Goal: Task Accomplishment & Management: Manage account settings

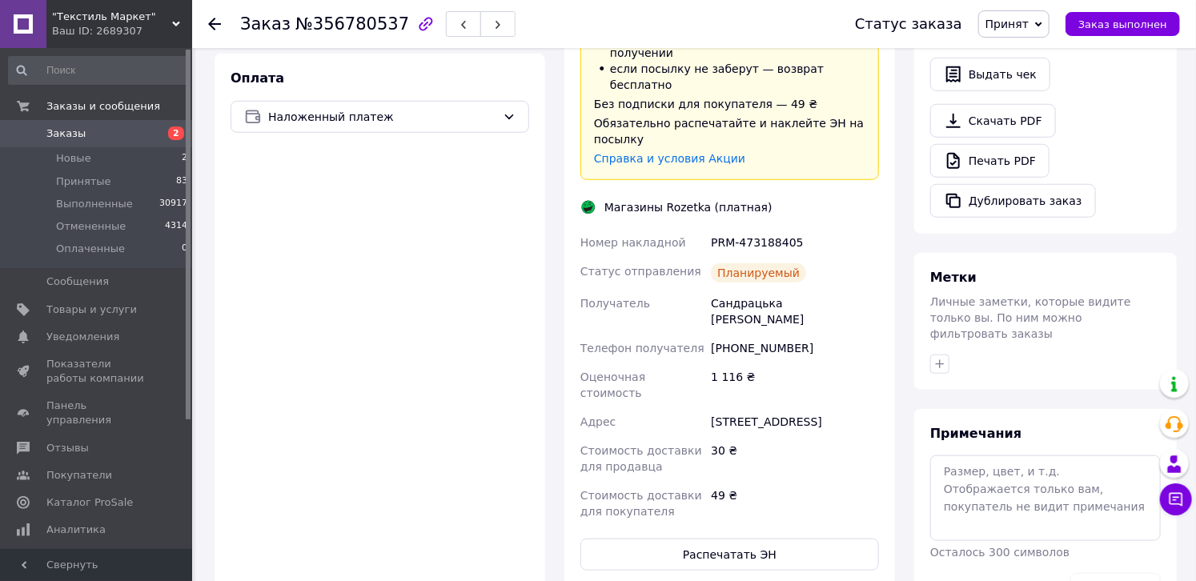
scroll to position [576, 0]
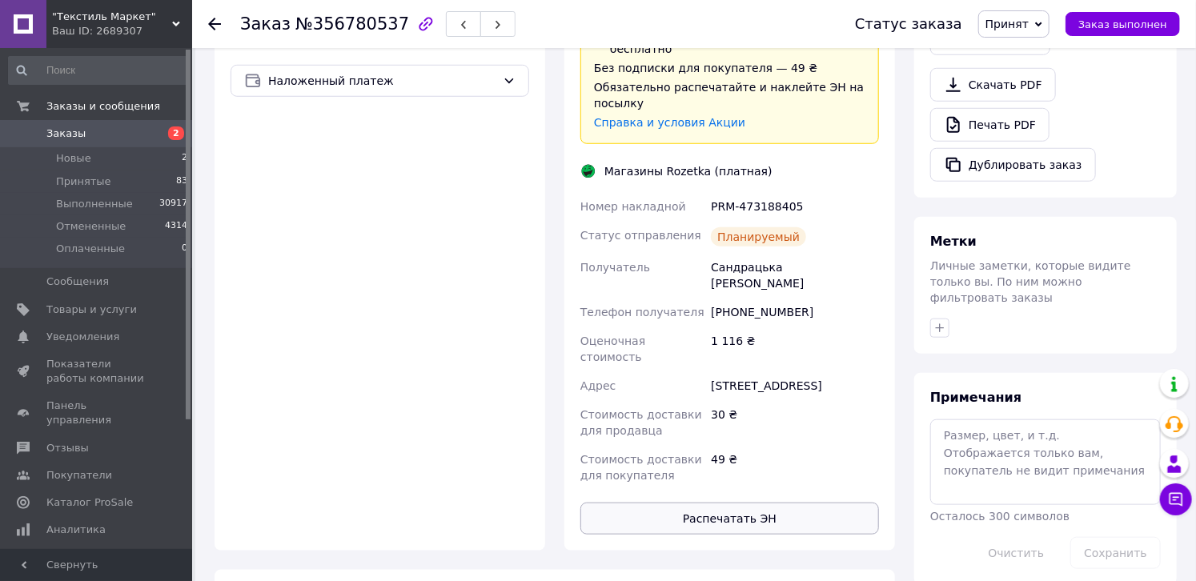
click at [669, 503] on button "Распечатать ЭН" at bounding box center [729, 519] width 299 height 32
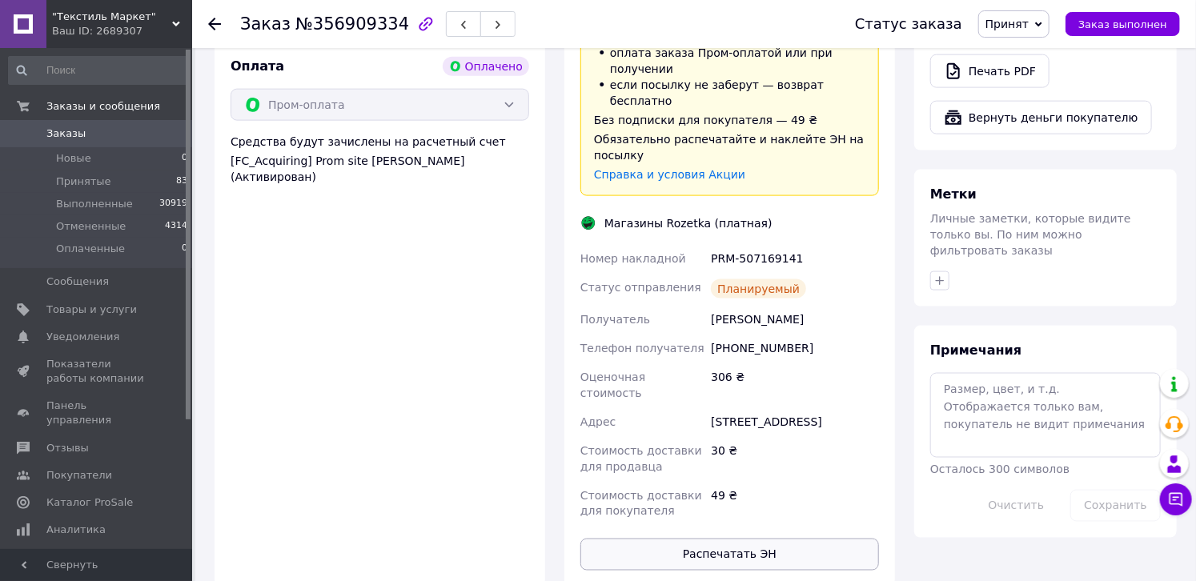
scroll to position [1089, 0]
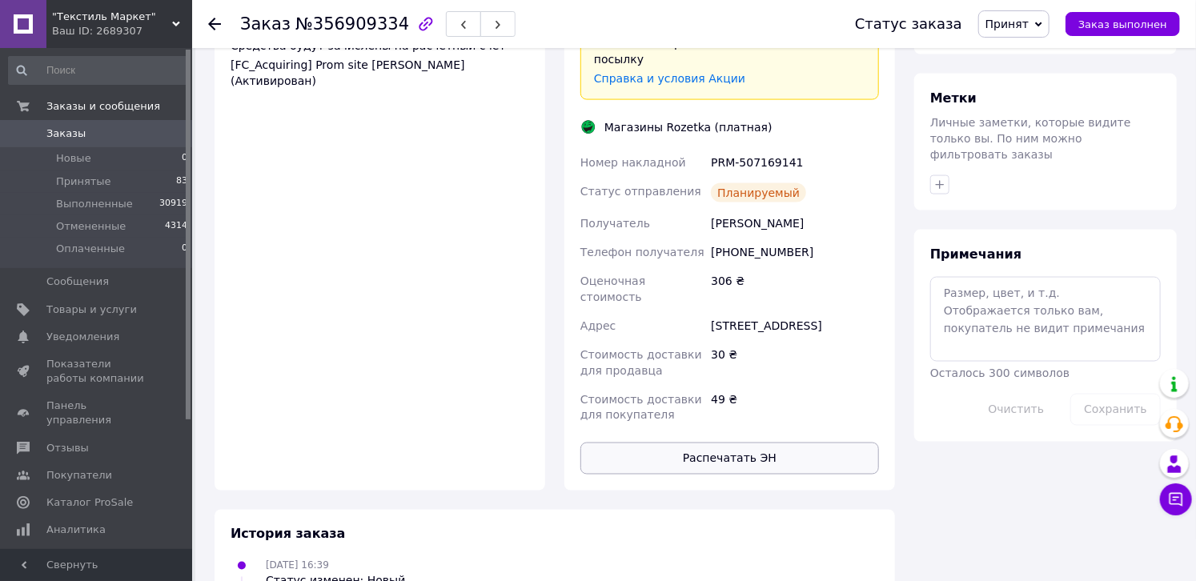
click at [740, 443] on button "Распечатать ЭН" at bounding box center [729, 459] width 299 height 32
